Goal: Answer question/provide support

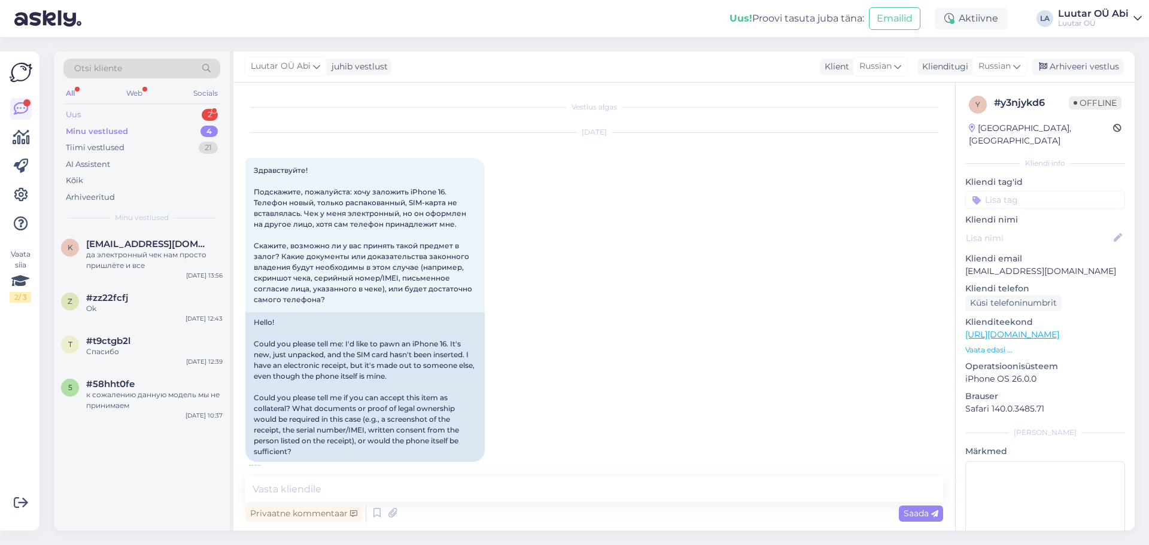
scroll to position [680, 0]
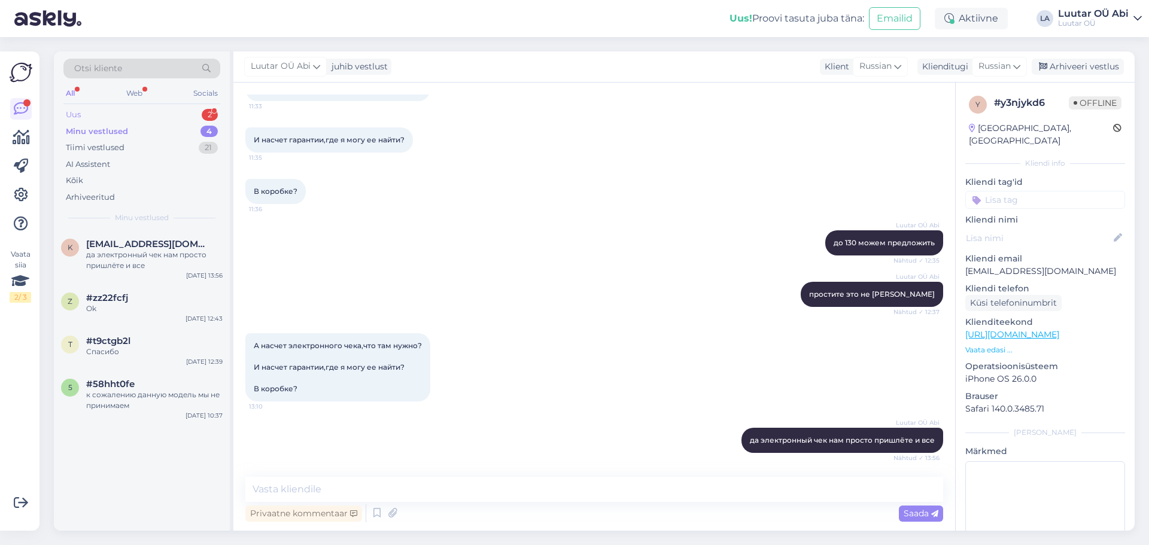
click at [126, 110] on div "Uus 2" at bounding box center [141, 115] width 157 height 17
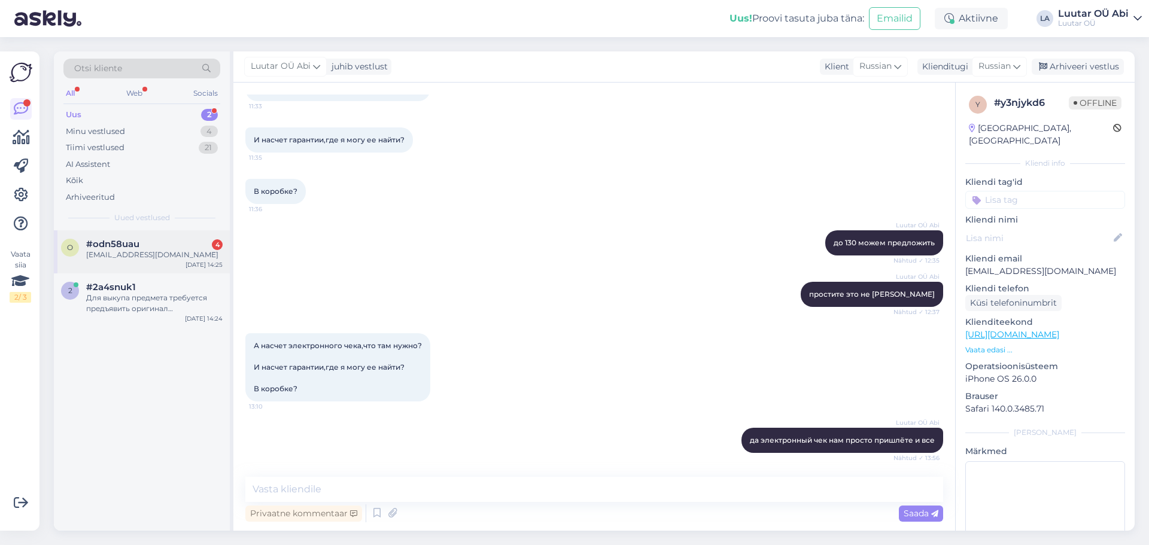
click at [141, 250] on div "[EMAIL_ADDRESS][DOMAIN_NAME]" at bounding box center [154, 255] width 136 height 11
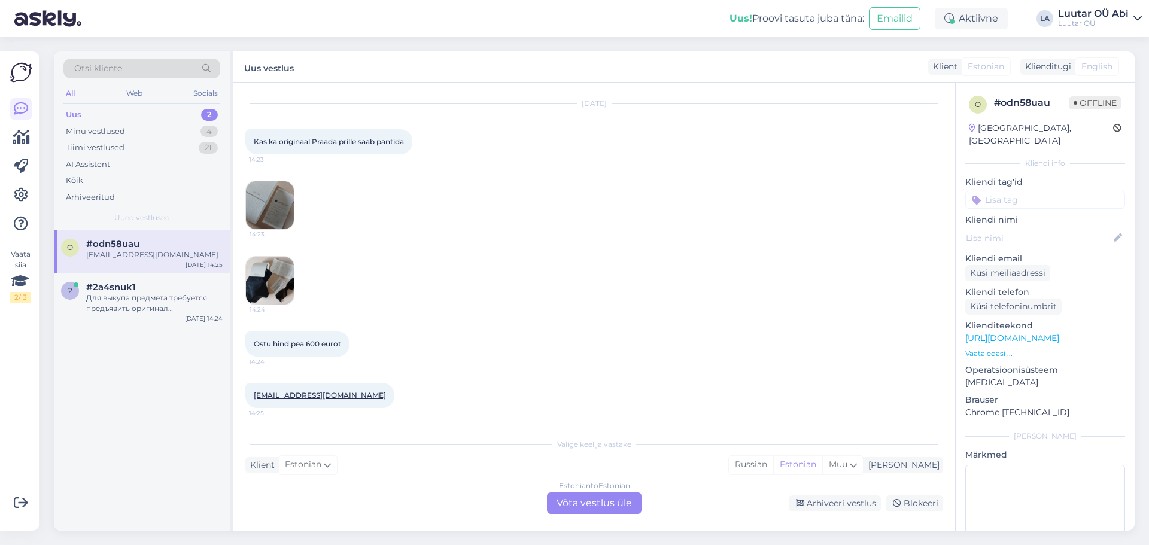
scroll to position [29, 0]
click at [271, 216] on img at bounding box center [270, 205] width 48 height 48
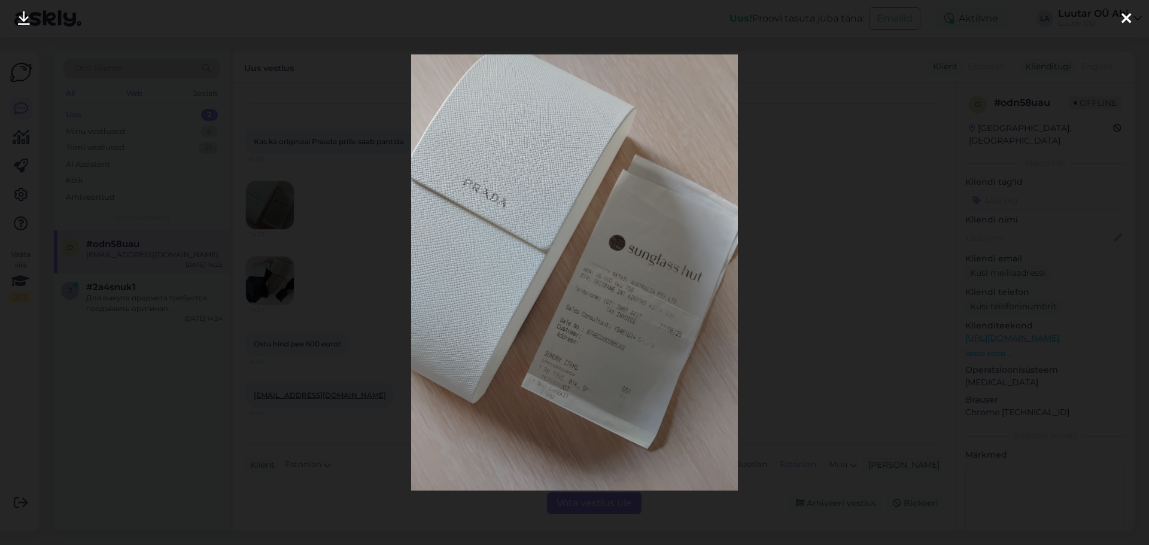
click at [23, 20] on icon at bounding box center [24, 19] width 12 height 16
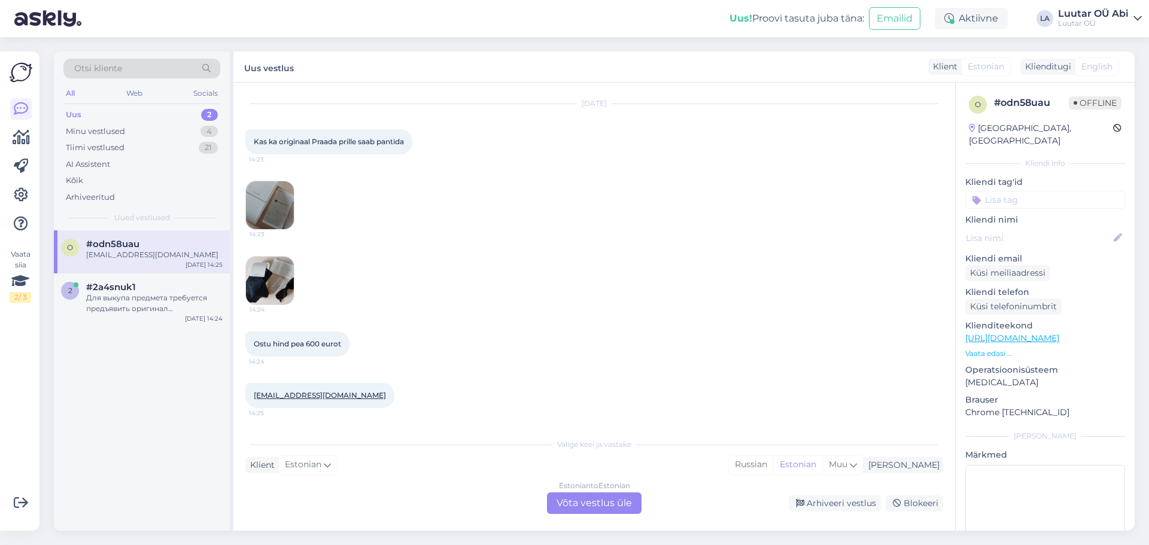
click at [280, 274] on img at bounding box center [270, 281] width 48 height 48
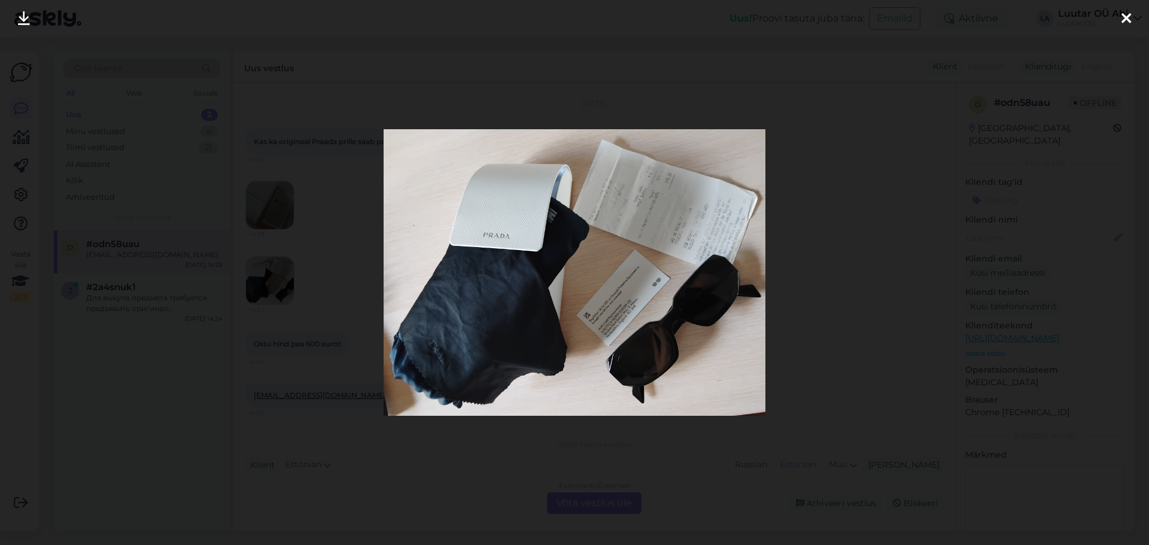
click at [25, 17] on icon at bounding box center [24, 19] width 12 height 16
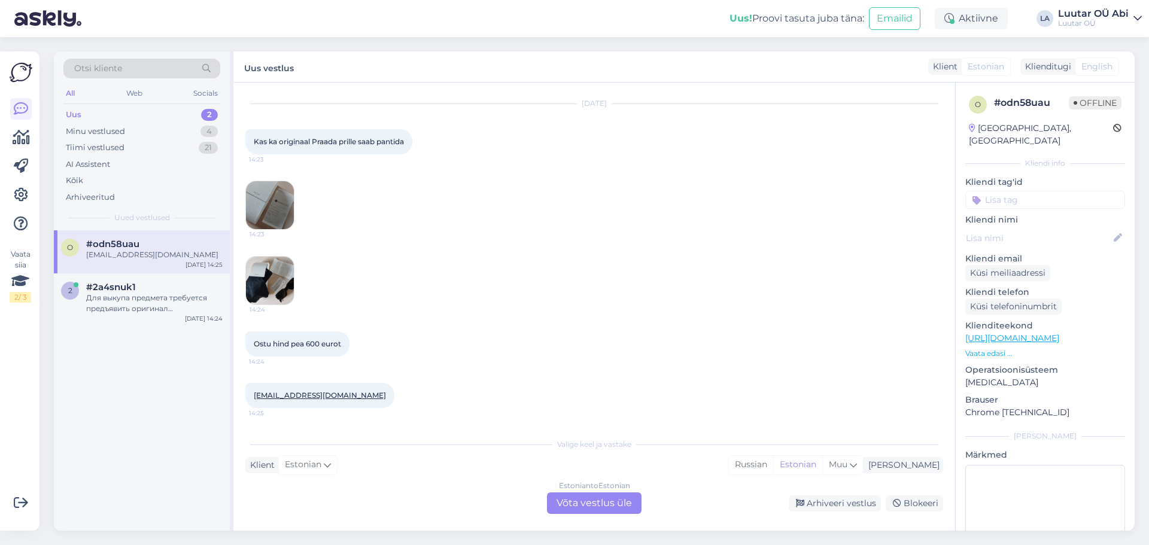
drag, startPoint x: 587, startPoint y: 497, endPoint x: 579, endPoint y: 487, distance: 13.2
click at [587, 497] on div "Estonian to Estonian Võta vestlus üle" at bounding box center [594, 503] width 95 height 22
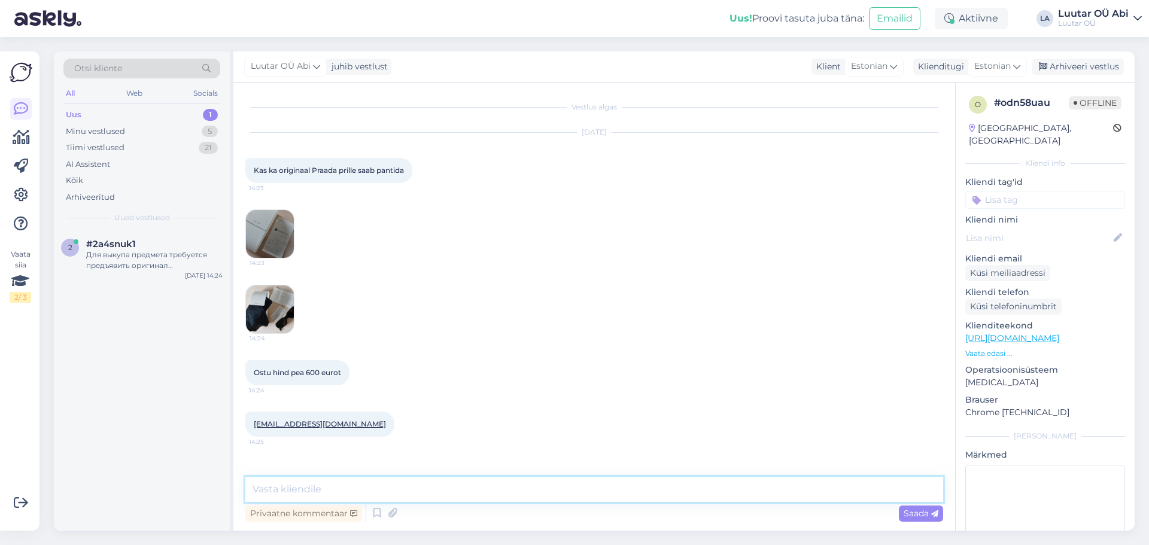
click at [570, 485] on textarea at bounding box center [594, 489] width 698 height 25
type textarea "[PERSON_NAME]"
type textarea "Tere!"
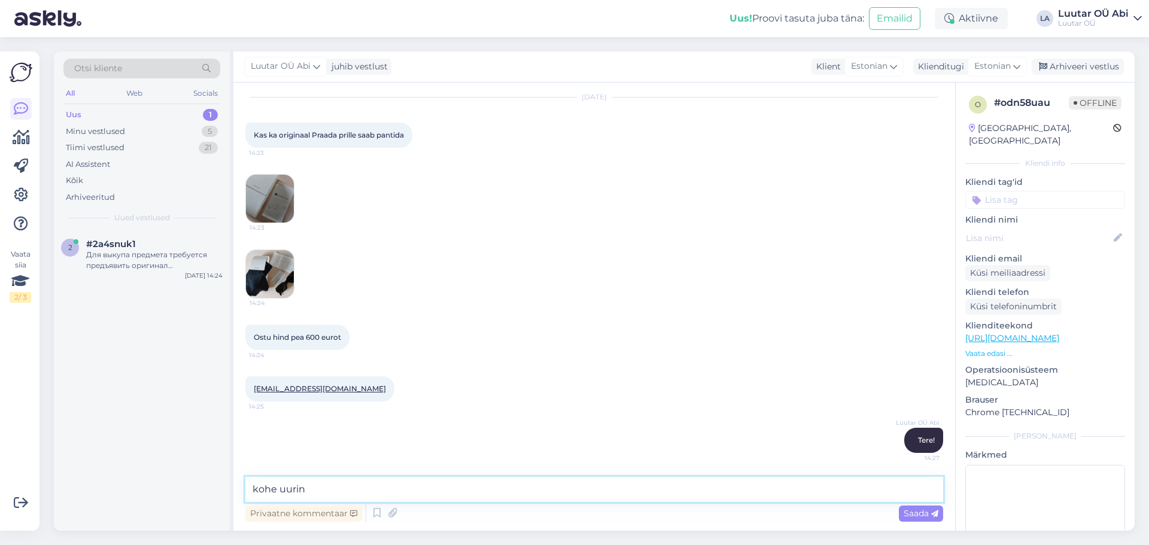
type textarea "kohe uurin"
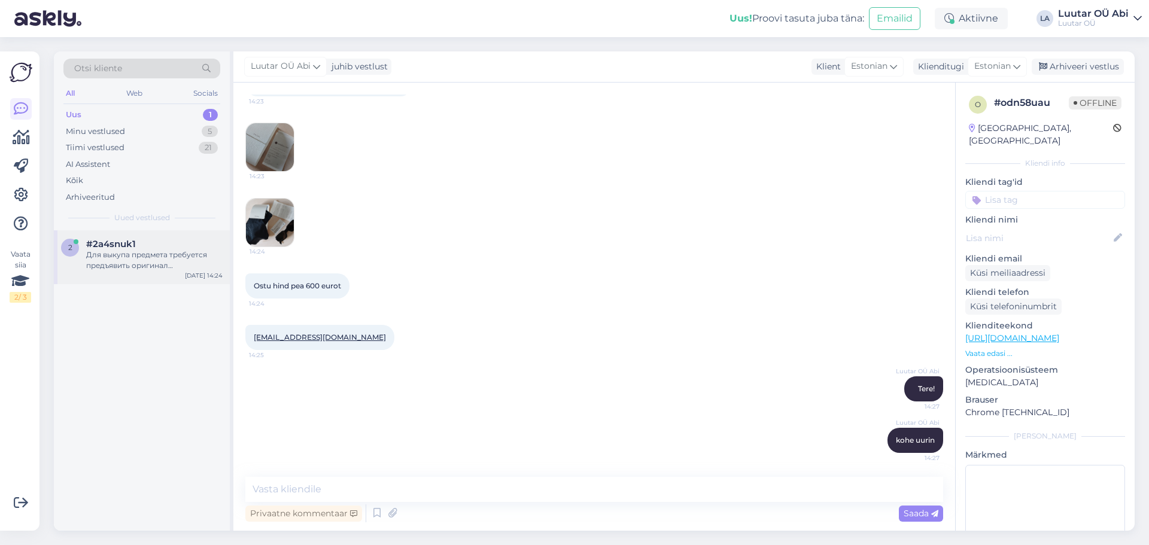
click at [128, 260] on div "Для выкупа предмета требуется предъявить оригинал действующего документа, удост…" at bounding box center [154, 261] width 136 height 22
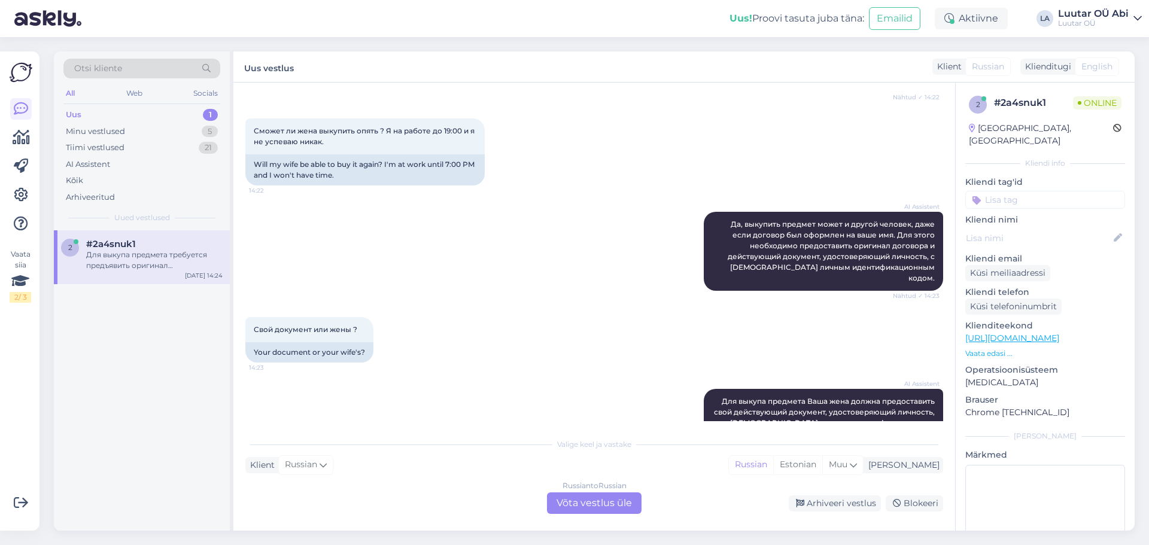
scroll to position [4379, 0]
click at [581, 305] on div "Свой документ или жены ? 14:23 Your document or your wife's?" at bounding box center [594, 341] width 698 height 72
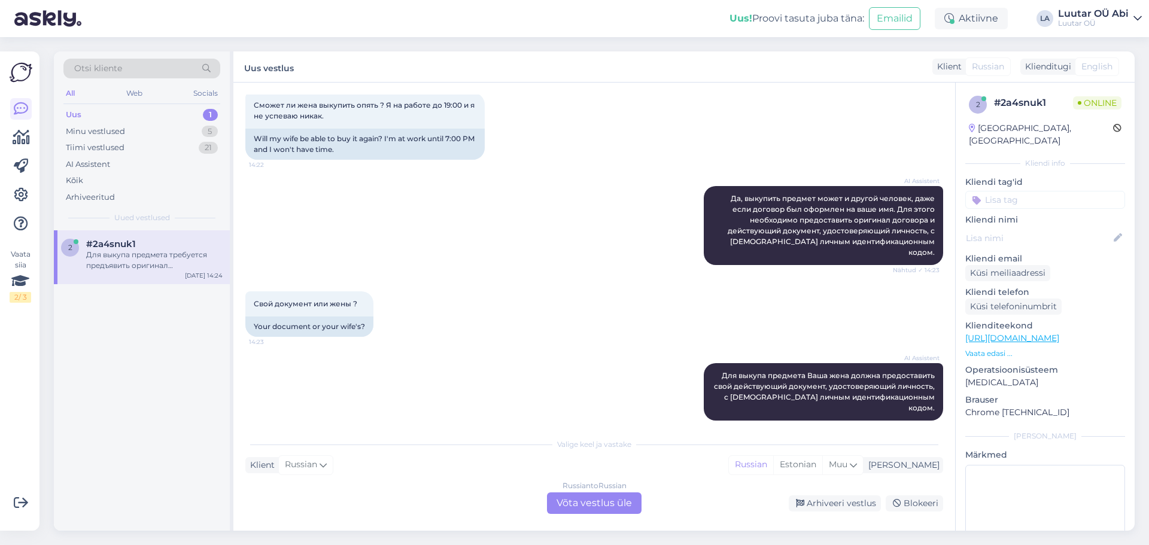
scroll to position [4499, 0]
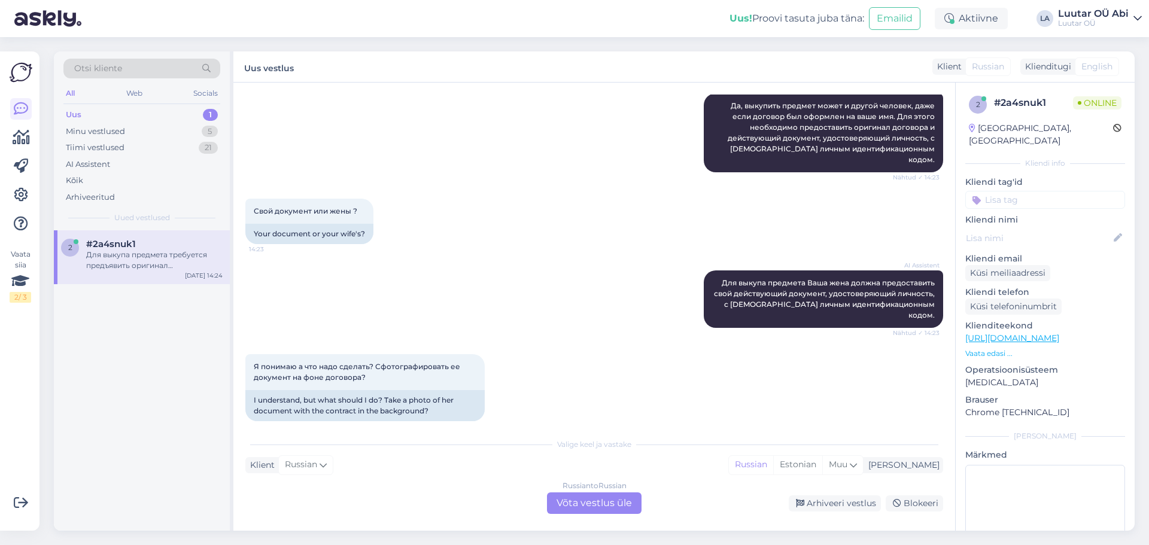
click at [607, 496] on div "Russian to Russian Võta vestlus üle" at bounding box center [594, 503] width 95 height 22
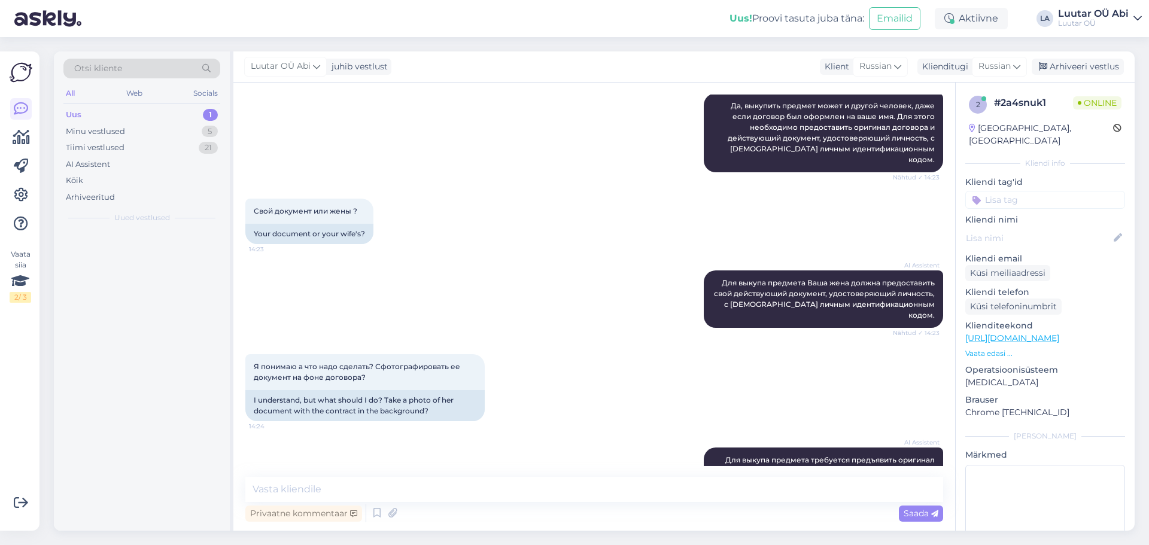
scroll to position [4454, 0]
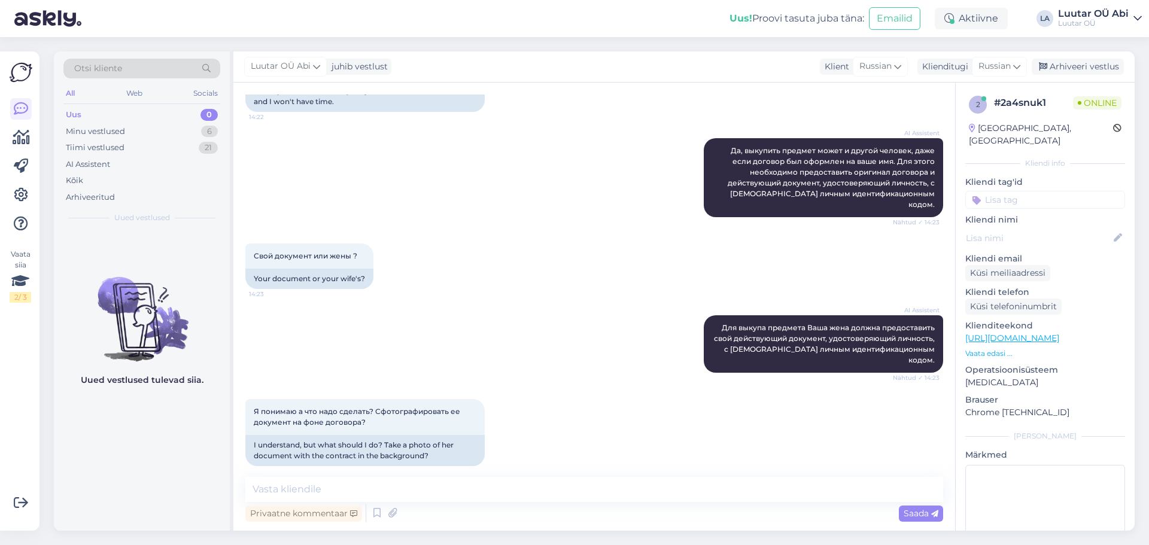
click at [621, 479] on div "AI Assistent Для выкупа предмета требуется предъявить оригинал действующего док…" at bounding box center [594, 521] width 698 height 84
click at [610, 302] on div "AI Assistent Для выкупа предмета Ваша жена должна предоставить свой действующий…" at bounding box center [594, 344] width 698 height 84
click at [141, 138] on div "Minu vestlused 6" at bounding box center [141, 131] width 157 height 17
